Goal: Transaction & Acquisition: Purchase product/service

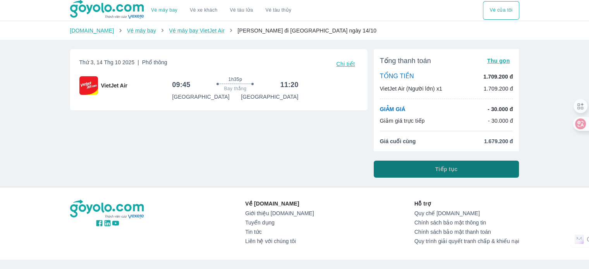
click at [402, 170] on button "Tiếp tục" at bounding box center [447, 169] width 146 height 17
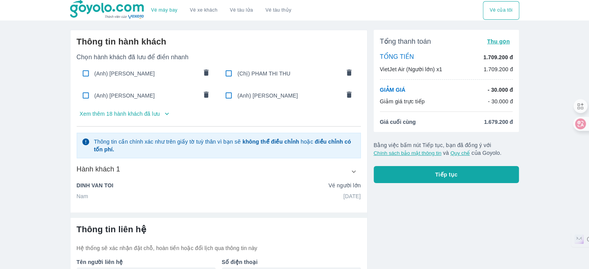
click at [139, 114] on p "Xem thêm 18 hành khách đã lưu" at bounding box center [120, 114] width 80 height 8
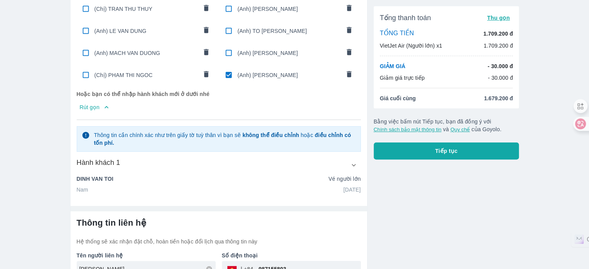
scroll to position [232, 0]
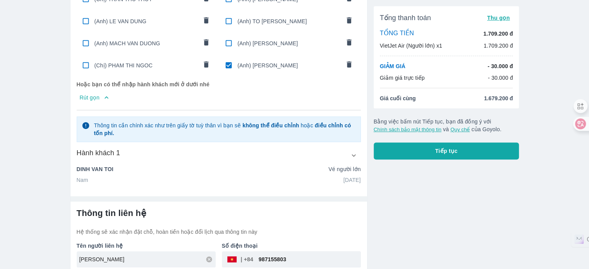
click at [259, 65] on span "(Anh) [PERSON_NAME]" at bounding box center [288, 66] width 103 height 8
radio input "false"
checkbox input "false"
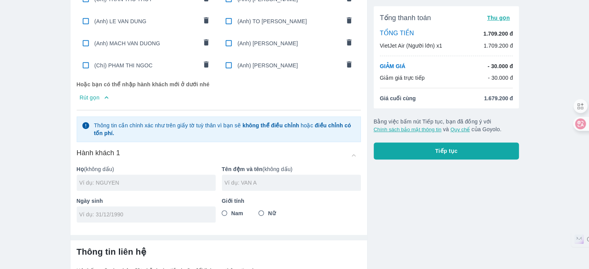
click at [117, 175] on div at bounding box center [146, 183] width 139 height 16
type input "[PERSON_NAME]"
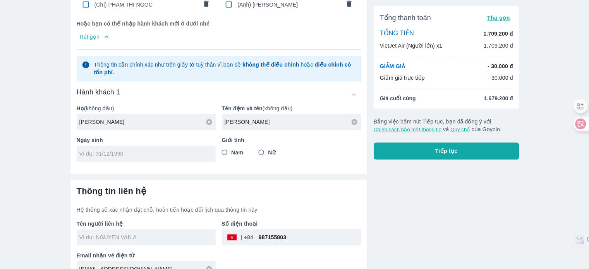
scroll to position [304, 0]
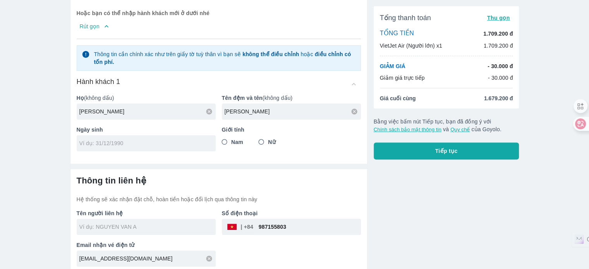
type input "THI THU THAO"
click at [163, 139] on input "tel" at bounding box center [143, 143] width 129 height 8
type input "[DATE]"
click at [265, 139] on input "Nữ" at bounding box center [261, 142] width 14 height 14
radio input "true"
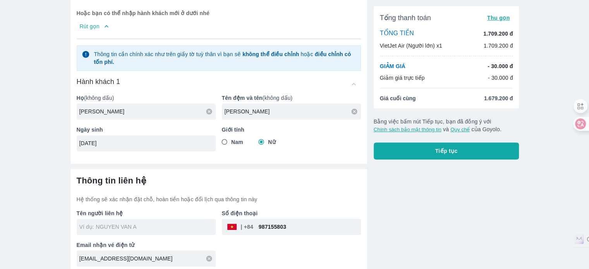
type input "NGUYEN THI THU THAO"
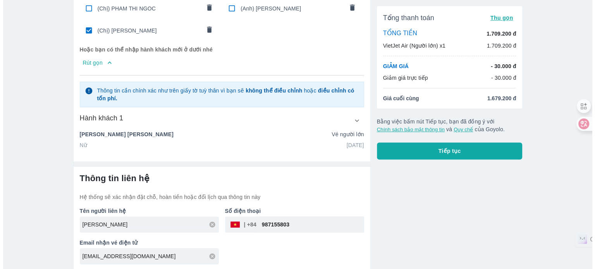
scroll to position [287, 0]
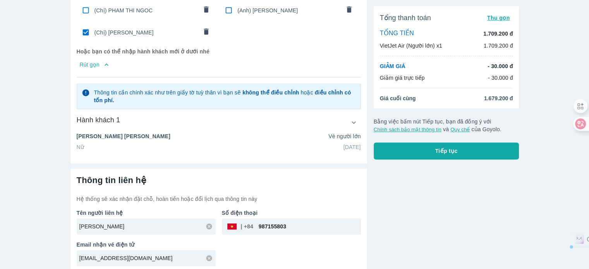
drag, startPoint x: 324, startPoint y: 218, endPoint x: 236, endPoint y: 222, distance: 88.4
click at [236, 221] on div "​ 987155803" at bounding box center [291, 226] width 139 height 16
type input "914425757"
click at [487, 145] on button "Tiếp tục" at bounding box center [447, 151] width 146 height 17
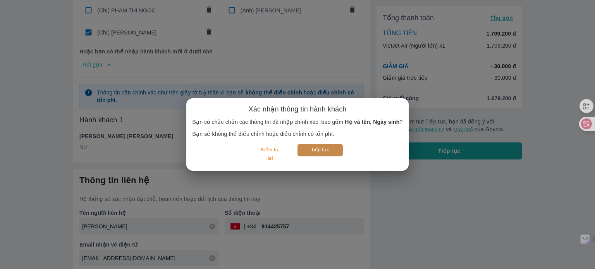
click at [337, 151] on button "Tiếp tục" at bounding box center [319, 150] width 45 height 12
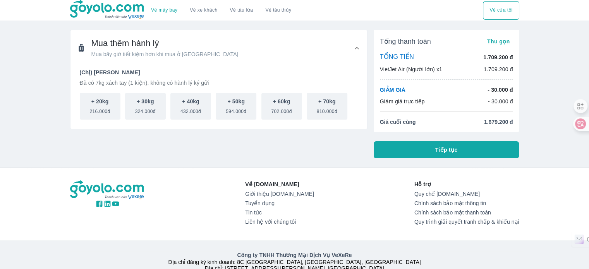
click at [408, 144] on button "Tiếp tục" at bounding box center [447, 149] width 146 height 17
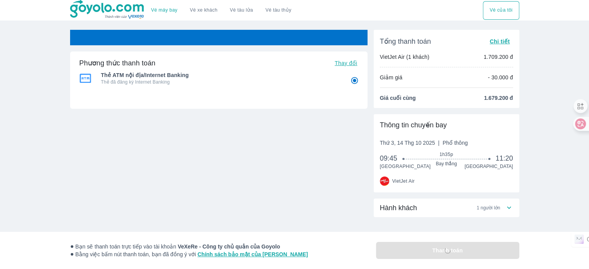
radio input "false"
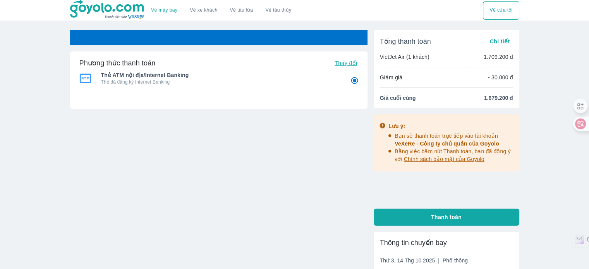
radio input "false"
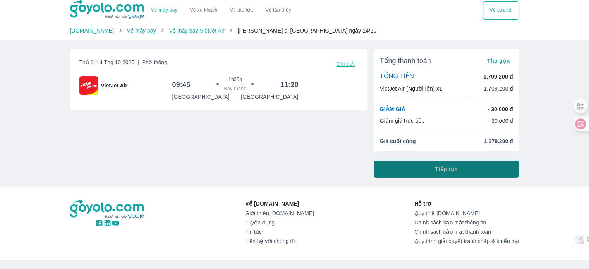
click at [410, 167] on button "Tiếp tục" at bounding box center [447, 169] width 146 height 17
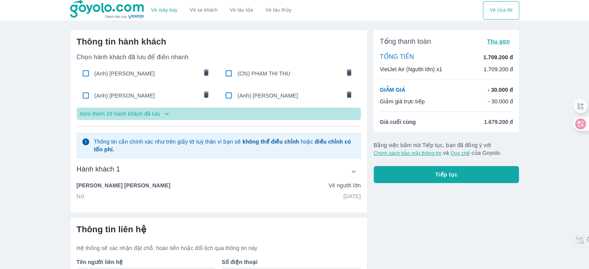
click at [166, 115] on icon "button" at bounding box center [167, 114] width 8 height 8
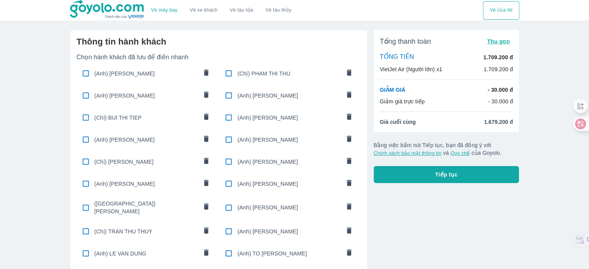
scroll to position [287, 0]
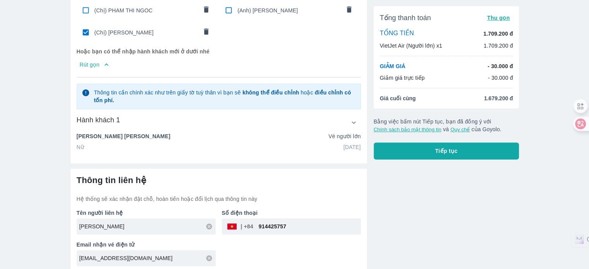
click at [152, 29] on span "(Chị) [PERSON_NAME]" at bounding box center [146, 33] width 103 height 8
radio input "false"
checkbox input "false"
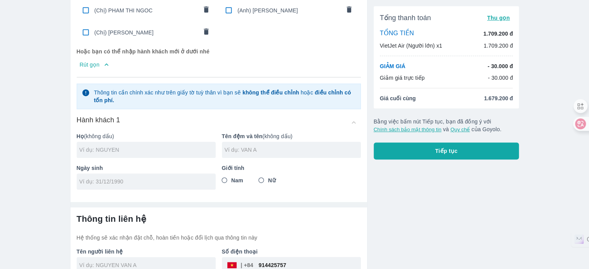
click at [158, 146] on input "text" at bounding box center [147, 150] width 136 height 8
type input "NGO"
type input "DANG CUONG"
click at [137, 178] on input "tel" at bounding box center [143, 182] width 129 height 8
type input "[DATE]"
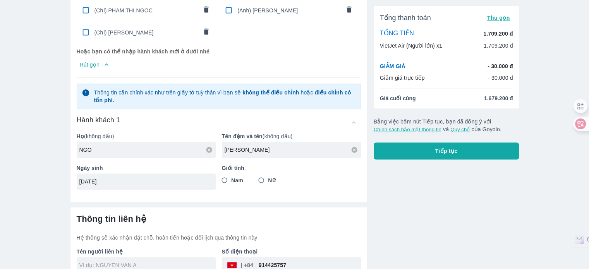
click at [242, 179] on span "Nam" at bounding box center [237, 181] width 12 height 8
click at [232, 179] on input "Nam" at bounding box center [225, 181] width 14 height 14
radio input "true"
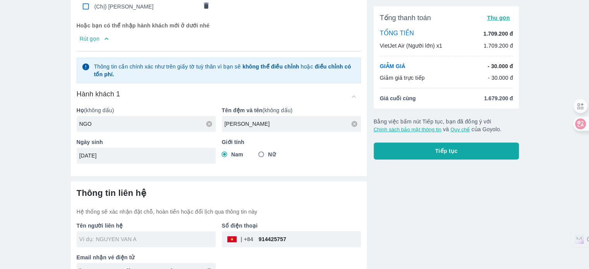
scroll to position [326, 0]
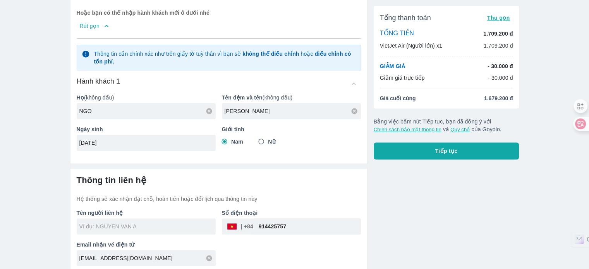
type input "NGO DANG CUONG"
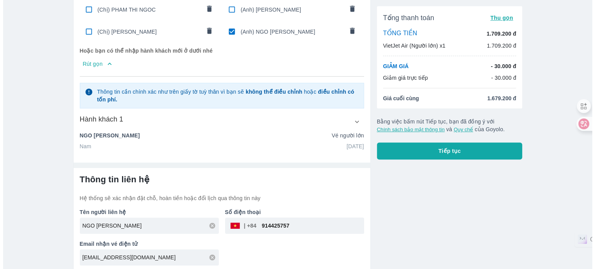
scroll to position [287, 0]
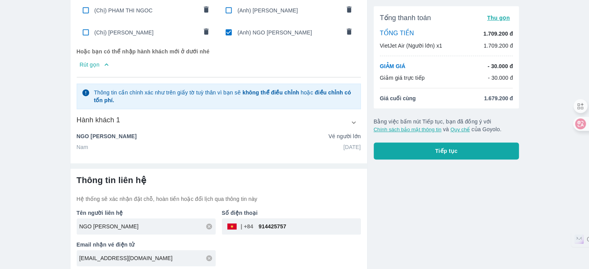
click at [472, 150] on button "Tiếp tục" at bounding box center [447, 151] width 146 height 17
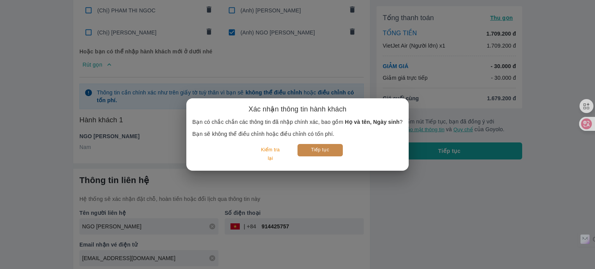
click at [329, 146] on button "Tiếp tục" at bounding box center [319, 150] width 45 height 12
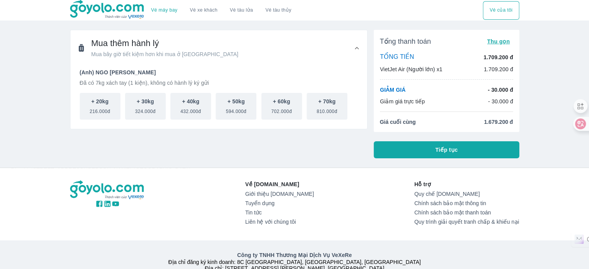
click at [400, 145] on button "Tiếp tục" at bounding box center [447, 149] width 146 height 17
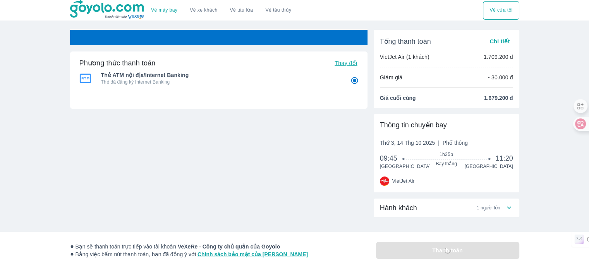
radio input "false"
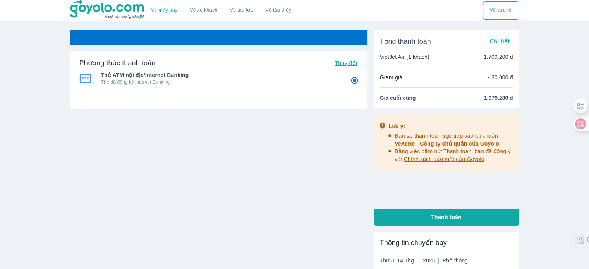
radio input "false"
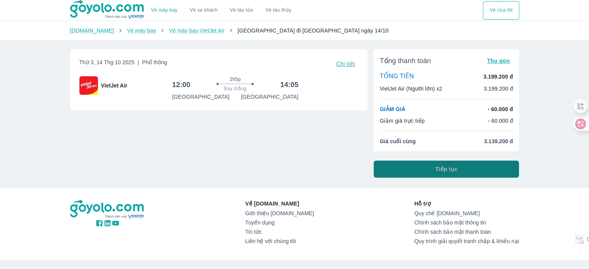
click at [474, 167] on button "Tiếp tục" at bounding box center [447, 169] width 146 height 17
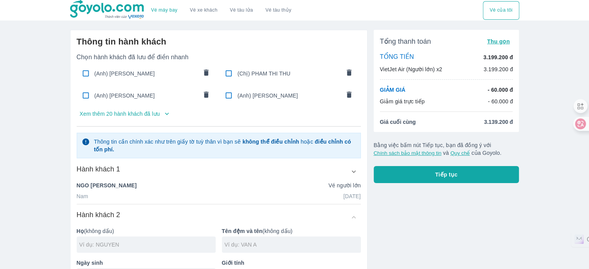
click at [165, 115] on icon "button" at bounding box center [167, 114] width 8 height 8
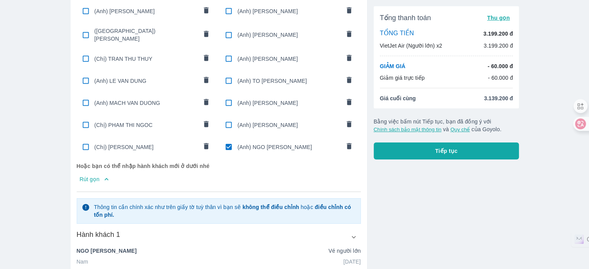
scroll to position [232, 0]
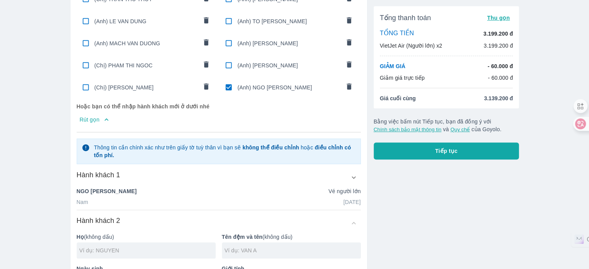
click at [228, 88] on input "checkbox" at bounding box center [228, 87] width 15 height 15
checkbox input "false"
radio input "false"
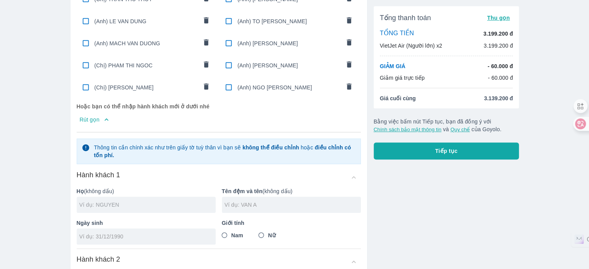
click at [149, 201] on input "text" at bounding box center [147, 205] width 136 height 8
type input "PHUNG"
type input "HAI"
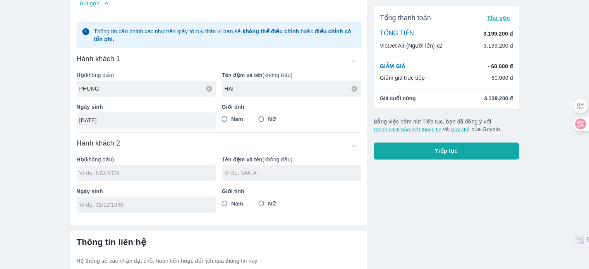
type input "[DATE]"
click at [242, 117] on span "Nam" at bounding box center [237, 119] width 12 height 8
click at [232, 117] on input "Nam" at bounding box center [225, 119] width 14 height 14
radio input "true"
click at [175, 172] on input "text" at bounding box center [147, 173] width 136 height 8
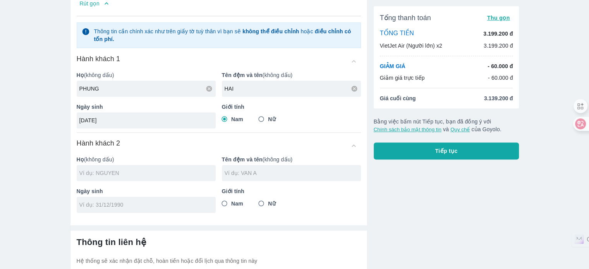
type input "PHUNG HAI"
checkbox input "true"
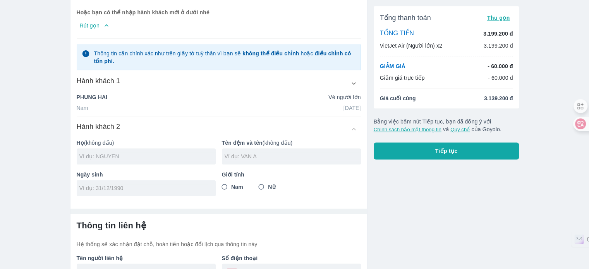
scroll to position [370, 0]
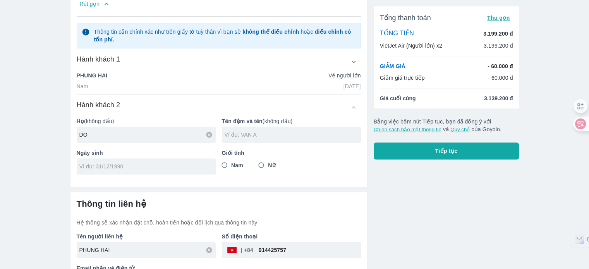
type input "DO"
type input "[PERSON_NAME]"
click at [263, 161] on input "Nữ" at bounding box center [261, 165] width 14 height 14
radio input "true"
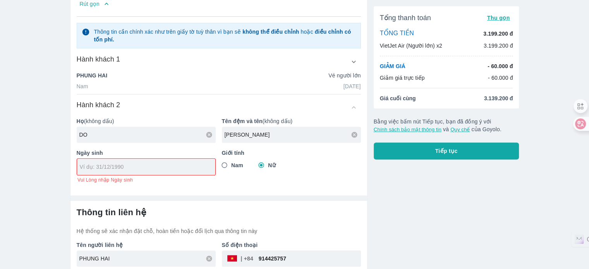
click at [194, 167] on div at bounding box center [146, 167] width 138 height 16
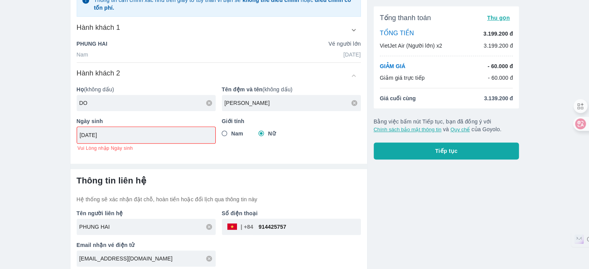
type input "[DATE]"
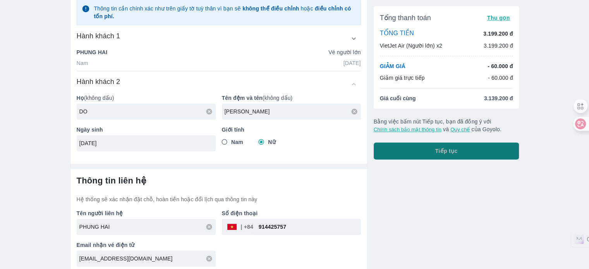
click at [441, 147] on span "Tiếp tục" at bounding box center [446, 151] width 22 height 8
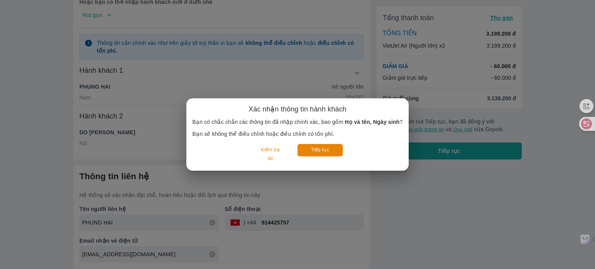
scroll to position [355, 0]
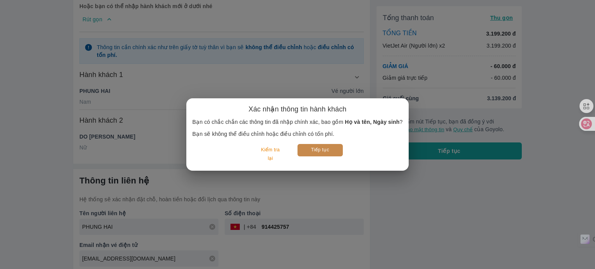
click at [337, 147] on button "Tiếp tục" at bounding box center [319, 150] width 45 height 12
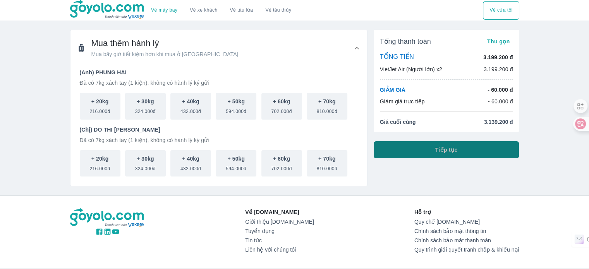
click at [402, 141] on button "Tiếp tục" at bounding box center [447, 149] width 146 height 17
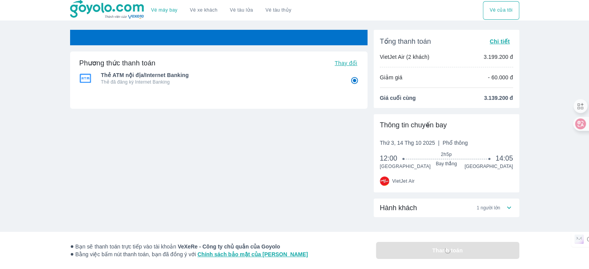
radio input "false"
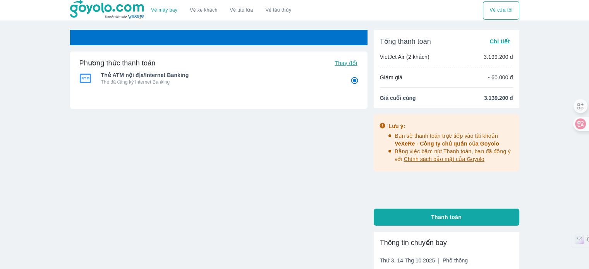
radio input "false"
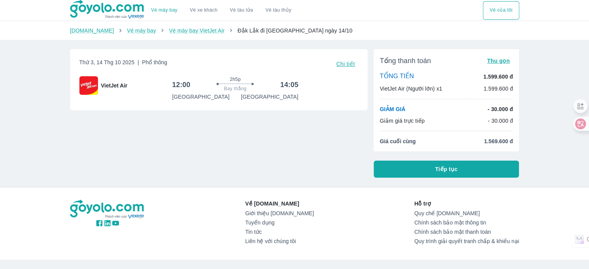
click at [468, 165] on button "Tiếp tục" at bounding box center [447, 169] width 146 height 17
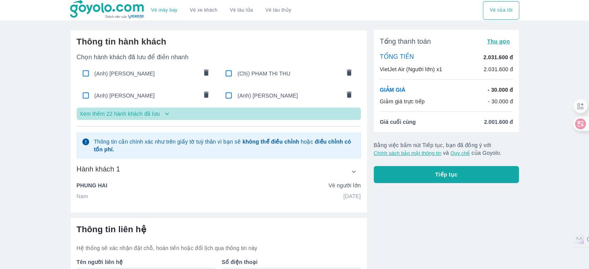
click at [155, 114] on p "Xem thêm 22 hành khách đã lưu" at bounding box center [120, 114] width 80 height 8
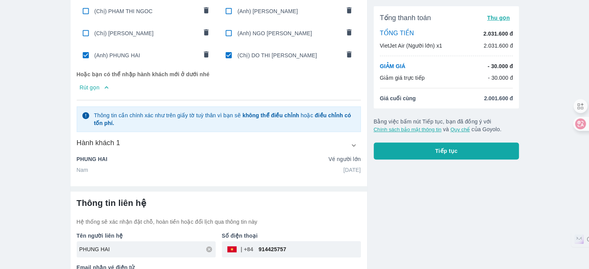
scroll to position [309, 0]
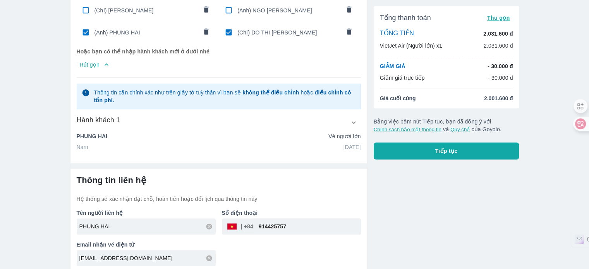
click at [131, 30] on span "(Anh) PHUNG HAI" at bounding box center [146, 33] width 103 height 8
type input "DO"
type input "[PERSON_NAME]"
type input "[DATE]"
radio input "false"
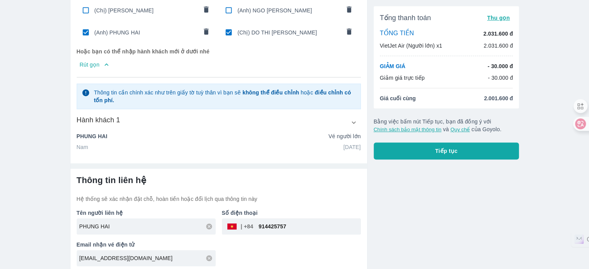
radio input "true"
type input "DO [PERSON_NAME]"
checkbox input "false"
click at [242, 30] on span "(Chị) DO THI [PERSON_NAME]" at bounding box center [288, 33] width 103 height 8
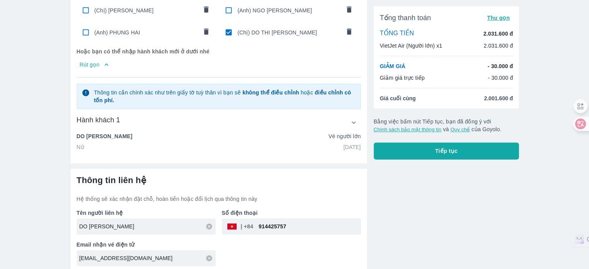
radio input "false"
checkbox input "false"
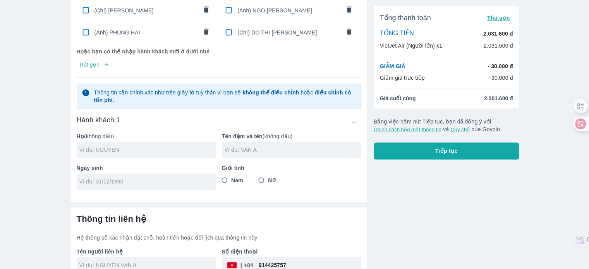
click at [152, 146] on input "text" at bounding box center [147, 150] width 136 height 8
type input "[PERSON_NAME]"
type input "THE CONG"
click at [153, 178] on input "tel" at bounding box center [143, 182] width 129 height 8
type input "[DATE]"
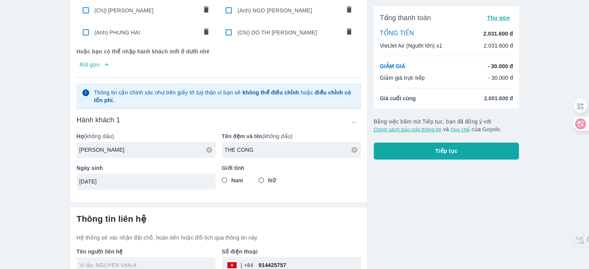
click at [242, 177] on span "Nam" at bounding box center [237, 181] width 12 height 8
click at [232, 176] on input "Nam" at bounding box center [225, 181] width 14 height 14
radio input "true"
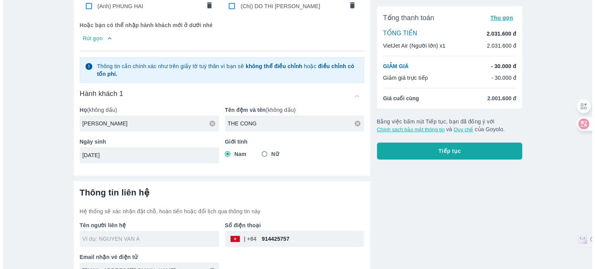
scroll to position [348, 0]
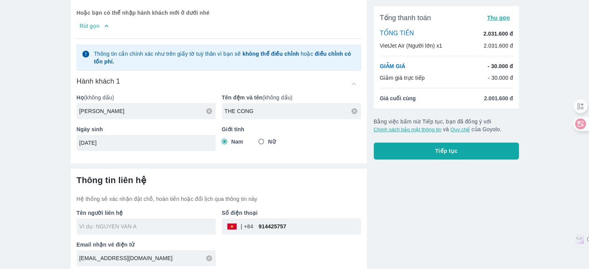
click at [477, 158] on button "Tiếp tục" at bounding box center [447, 151] width 146 height 17
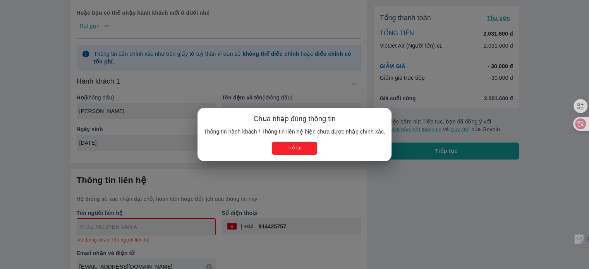
type input "[PERSON_NAME] THE CONG"
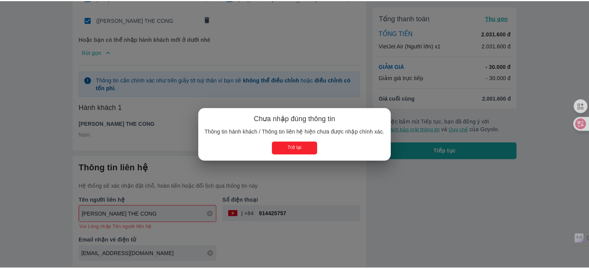
scroll to position [340, 0]
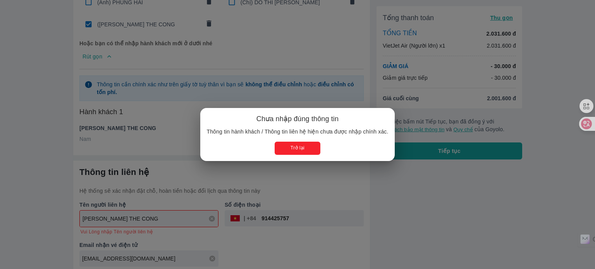
click at [305, 142] on button "Trở lại" at bounding box center [297, 148] width 45 height 13
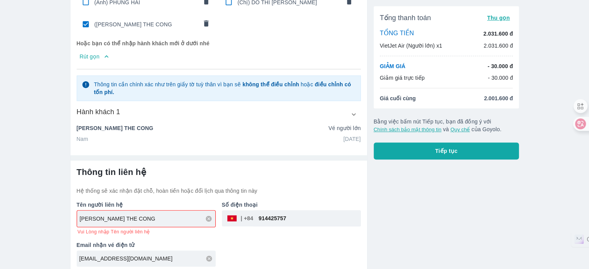
click at [331, 187] on p "Hệ thống sẽ xác nhận đặt chỗ, hoàn tiền hoặc đổi lịch qua thông tin này" at bounding box center [219, 191] width 284 height 8
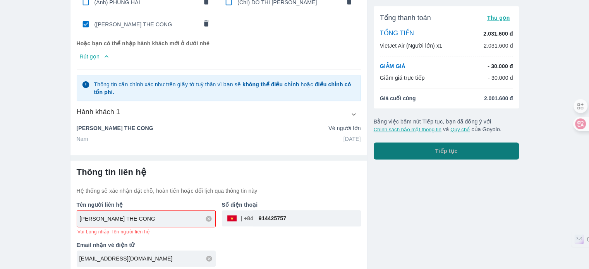
click at [453, 151] on span "Tiếp tục" at bounding box center [446, 151] width 22 height 8
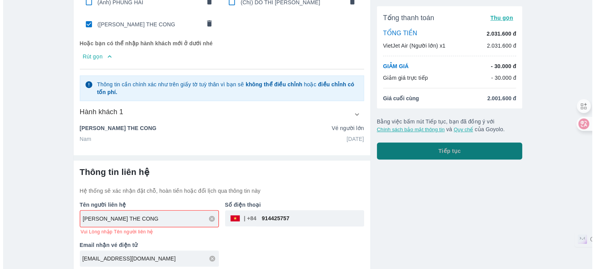
scroll to position [332, 0]
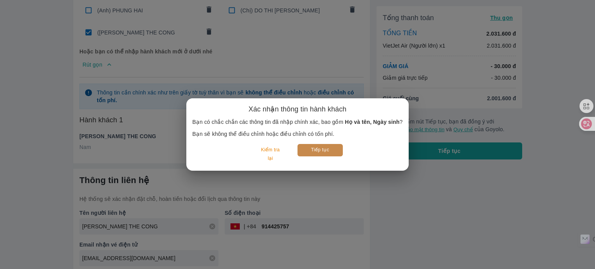
click at [318, 146] on button "Tiếp tục" at bounding box center [319, 150] width 45 height 12
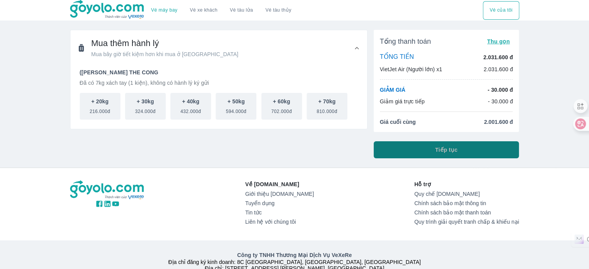
click at [405, 148] on button "Tiếp tục" at bounding box center [447, 149] width 146 height 17
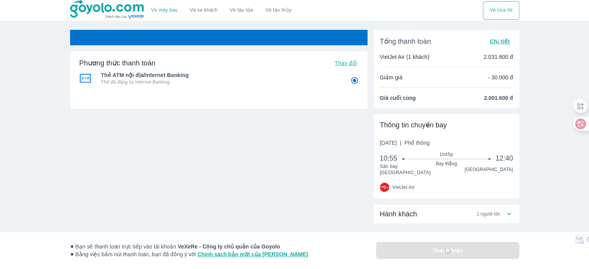
radio input "false"
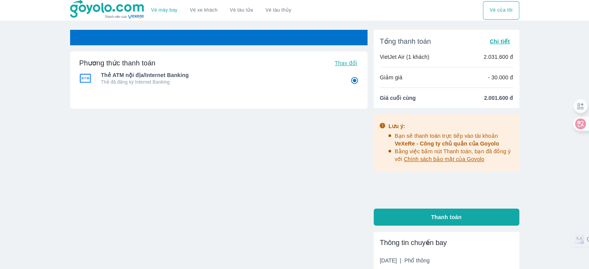
radio input "false"
click at [244, 136] on div "Phương thức thanh toán Thay đổi Thẻ ATM nội địa/Internet Banking Thẻ đã đăng ký…" at bounding box center [218, 105] width 297 height 106
